Goal: Navigation & Orientation: Find specific page/section

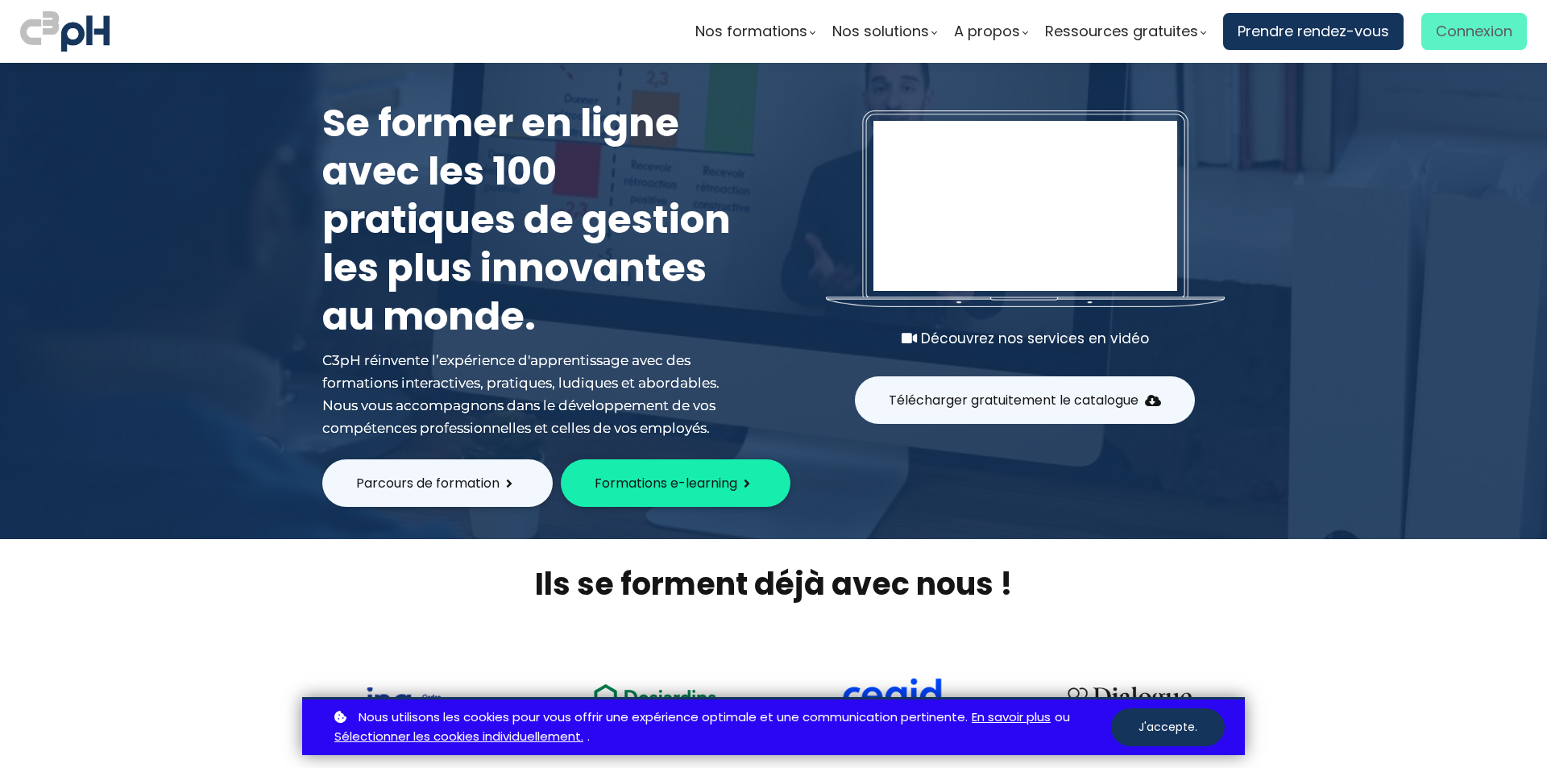
type input "mcote@groupebouchersports.com"
click at [1510, 39] on link "Connexion" at bounding box center [1474, 31] width 106 height 37
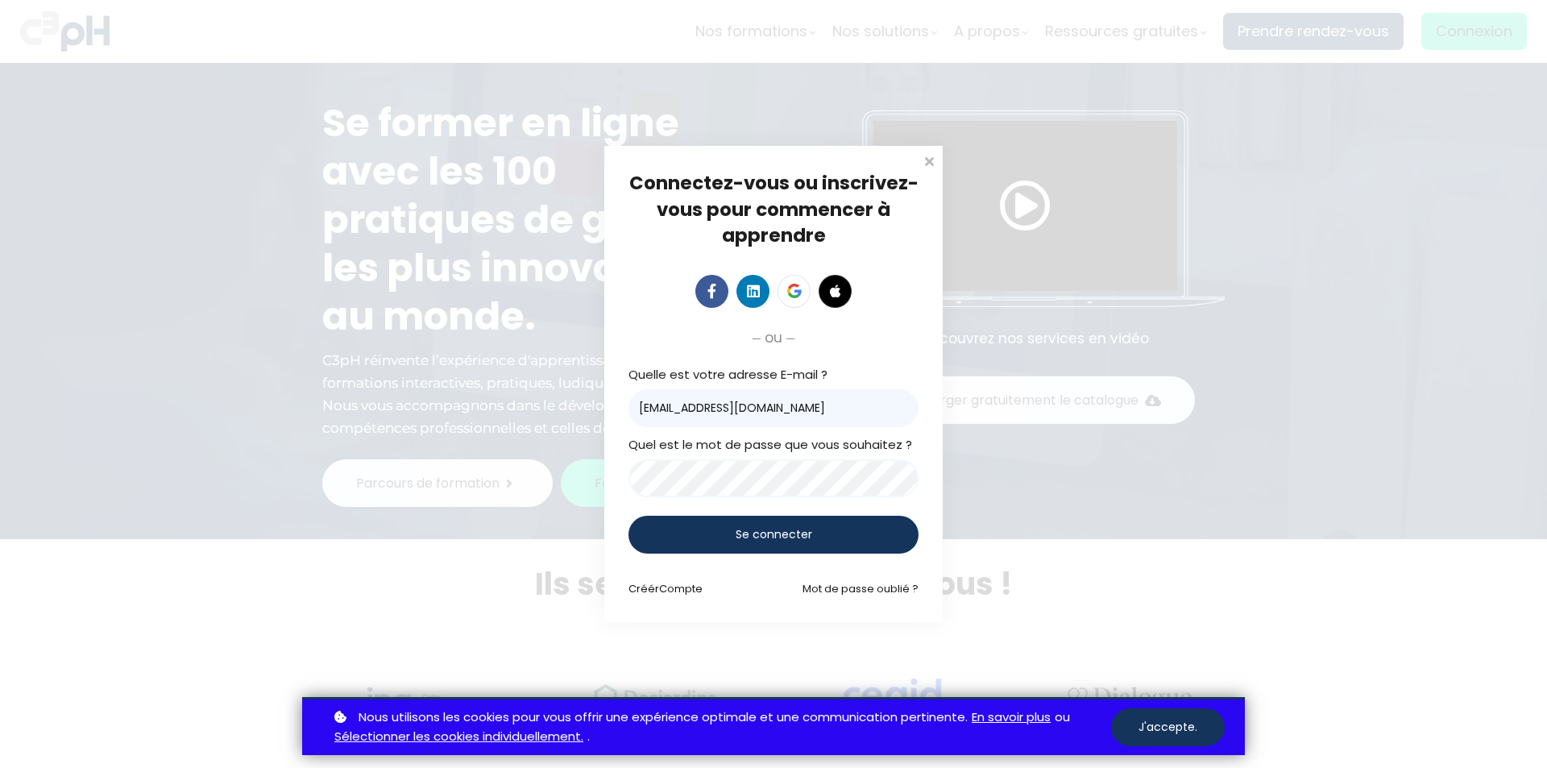
click at [791, 533] on span "Se connecter" at bounding box center [774, 534] width 77 height 17
click at [1179, 731] on button "J'accepte." at bounding box center [1168, 727] width 114 height 38
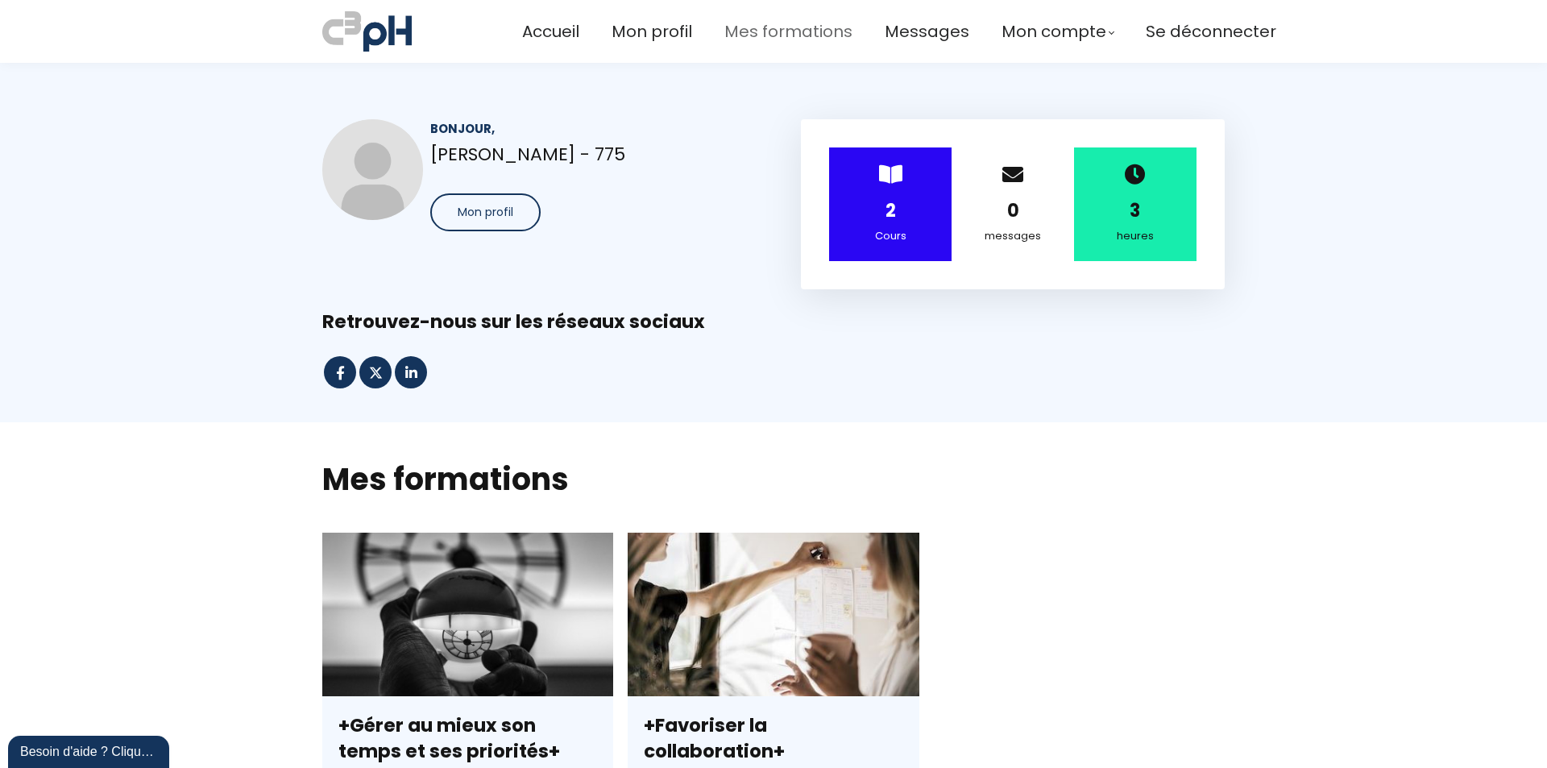
click at [732, 28] on span "Mes formations" at bounding box center [788, 32] width 128 height 27
